Goal: Navigation & Orientation: Find specific page/section

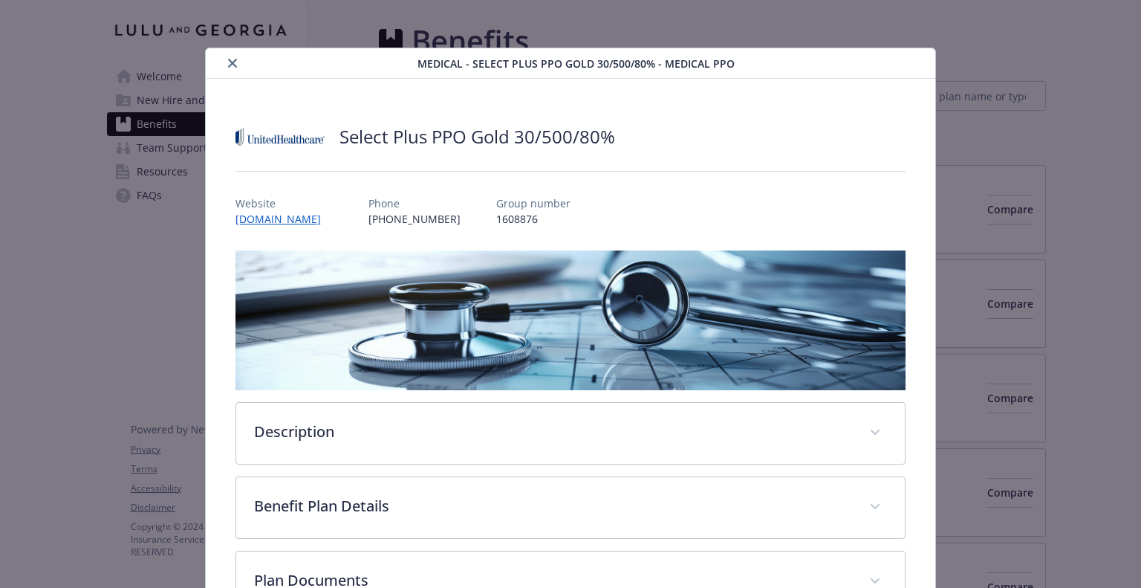
scroll to position [45, 0]
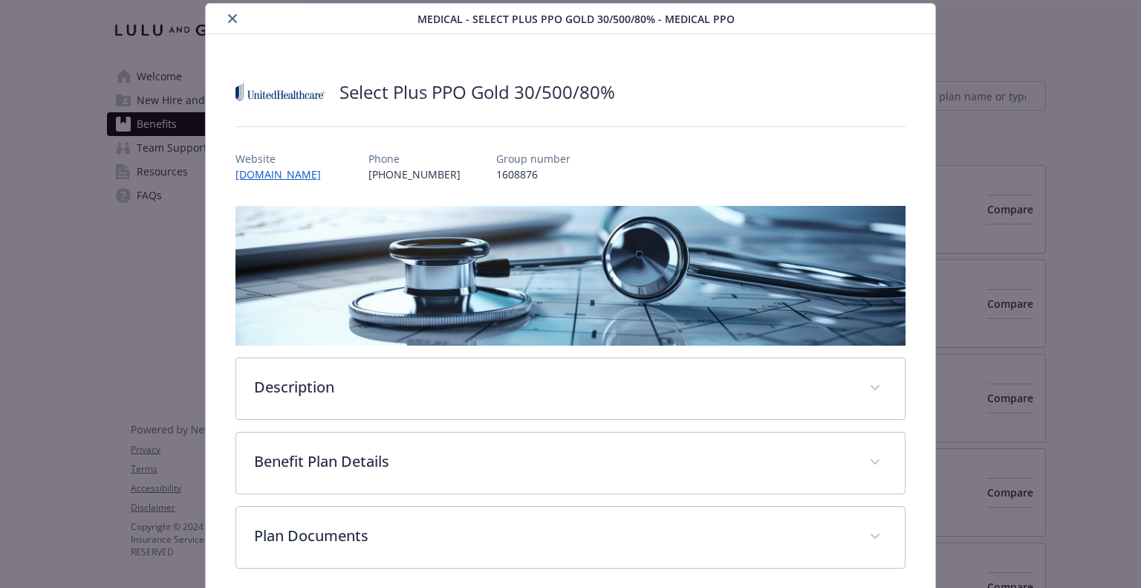
click at [228, 15] on icon "close" at bounding box center [232, 18] width 9 height 9
